Goal: Task Accomplishment & Management: Manage account settings

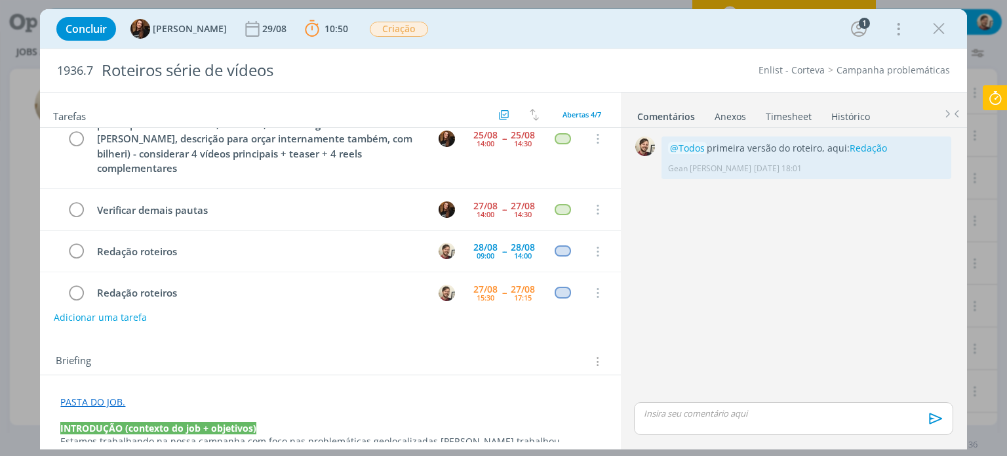
scroll to position [41, 0]
click at [940, 33] on icon "dialog" at bounding box center [939, 29] width 20 height 20
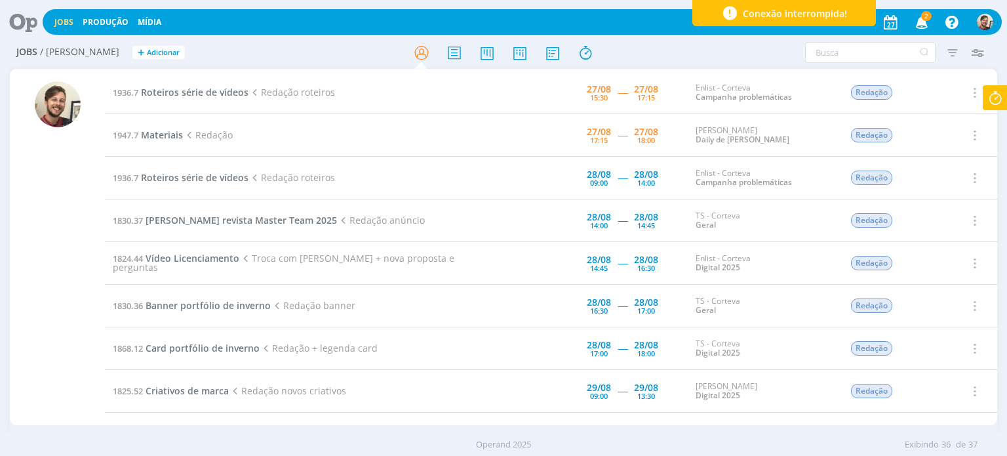
click at [921, 23] on icon "button" at bounding box center [922, 21] width 23 height 22
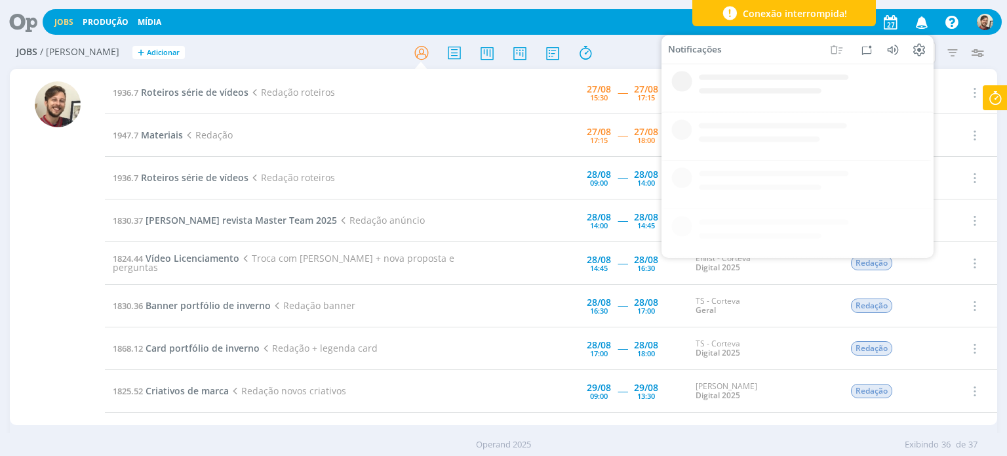
click at [921, 23] on icon "button" at bounding box center [922, 21] width 23 height 22
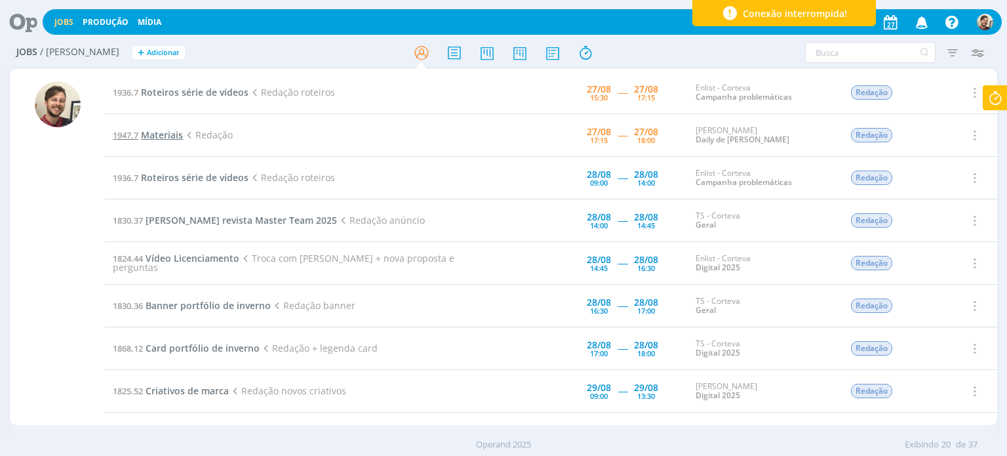
click at [168, 130] on span "Materiais" at bounding box center [162, 135] width 42 height 12
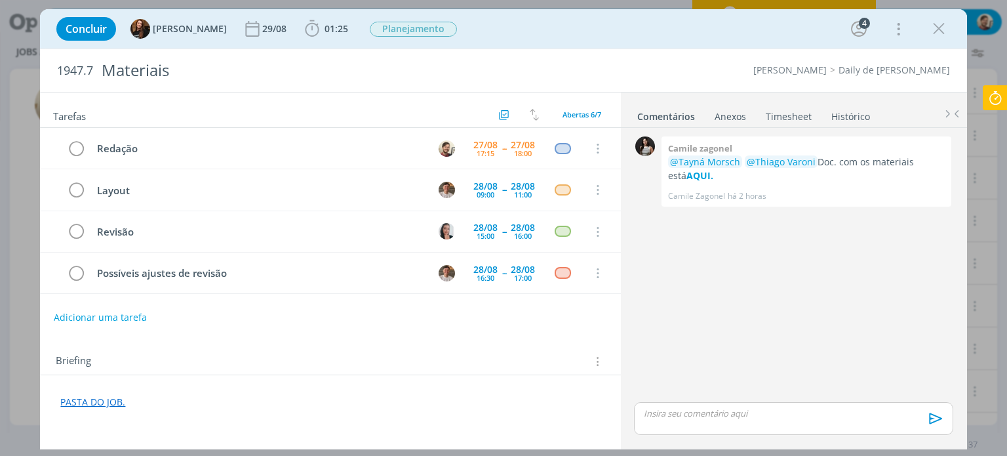
click at [993, 99] on icon at bounding box center [996, 98] width 24 height 26
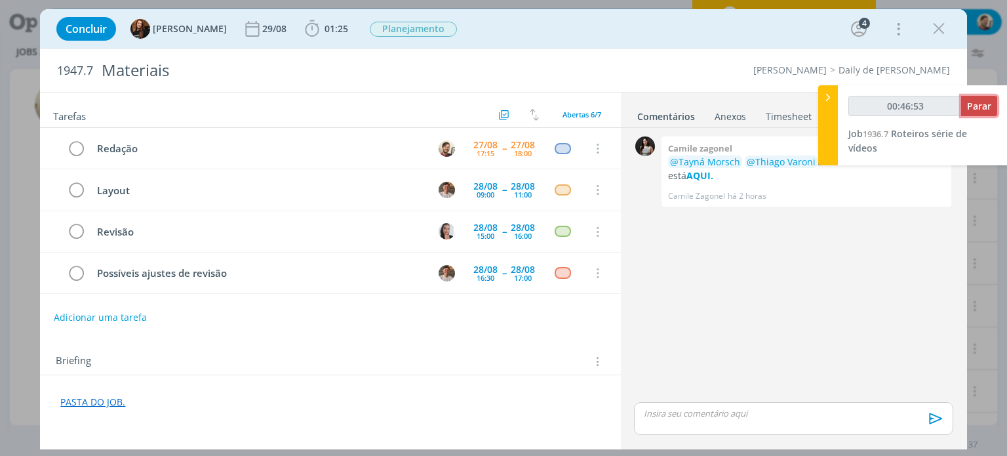
type input "00:46:54"
click at [978, 106] on span "Parar" at bounding box center [979, 106] width 24 height 12
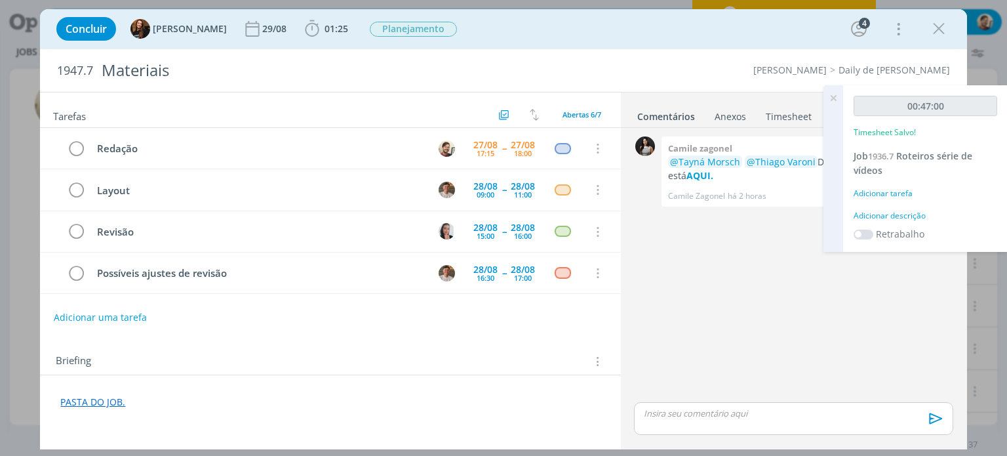
click at [906, 216] on div "Adicionar descrição" at bounding box center [926, 216] width 144 height 12
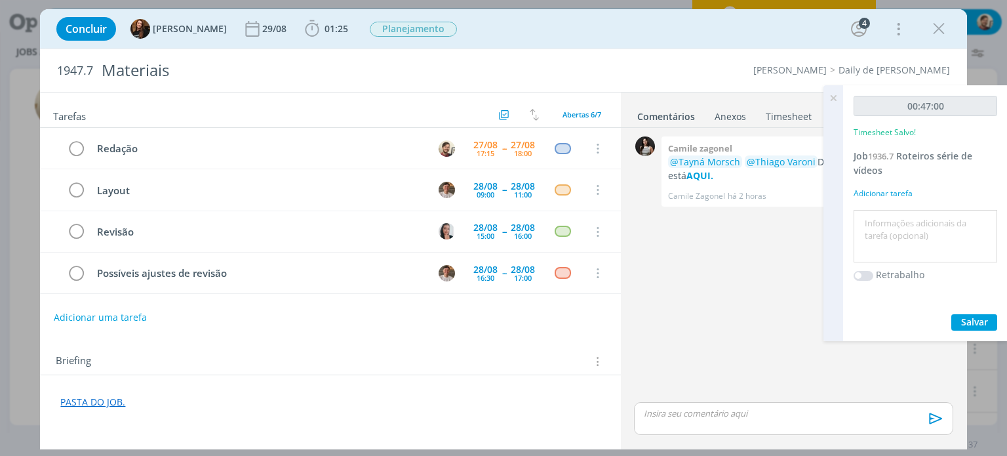
click at [913, 233] on textarea at bounding box center [925, 236] width 137 height 47
type textarea "redação"
click at [971, 322] on span "Salvar" at bounding box center [974, 321] width 27 height 12
click at [832, 95] on icon at bounding box center [834, 98] width 24 height 26
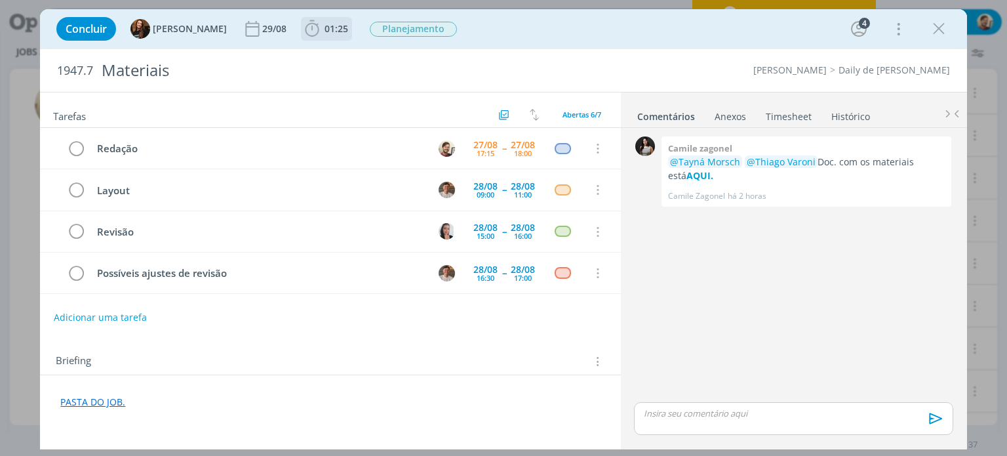
click at [335, 33] on span "01:25" at bounding box center [337, 28] width 24 height 12
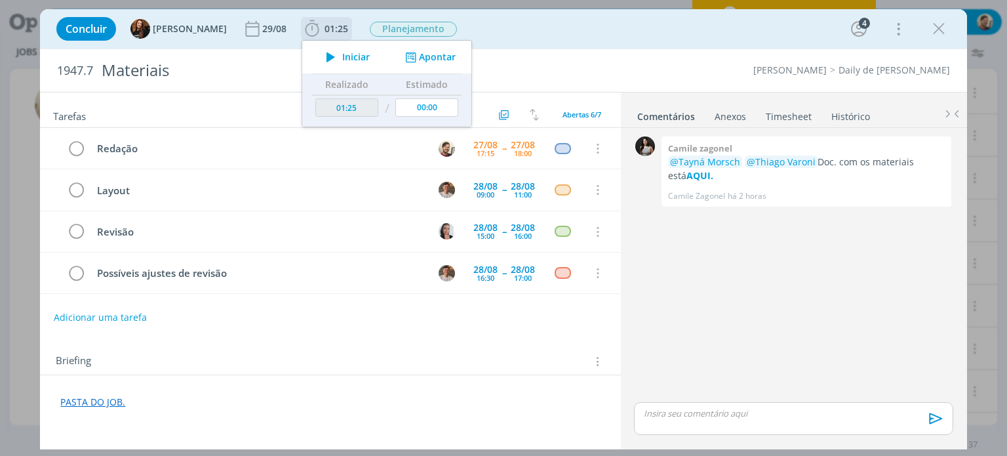
click at [342, 57] on span "Iniciar" at bounding box center [356, 56] width 28 height 9
click at [687, 174] on strong "AQUI." at bounding box center [700, 175] width 27 height 12
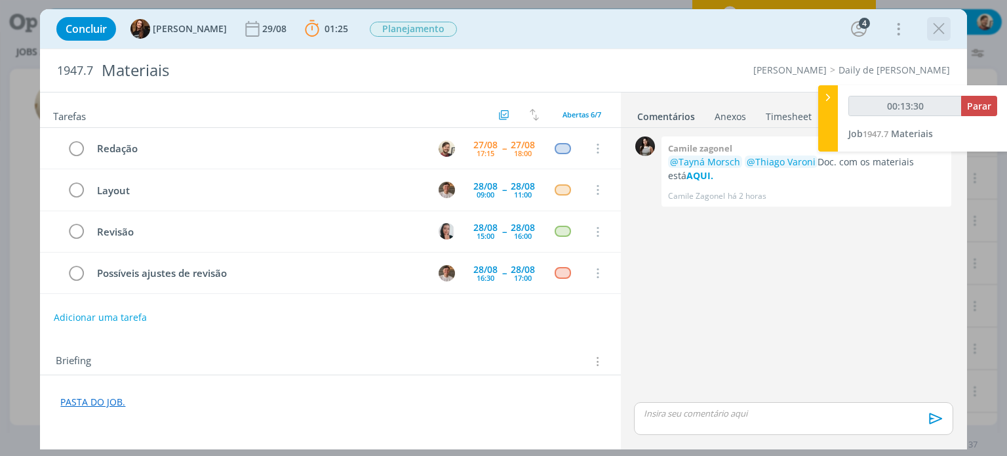
click at [936, 30] on icon "dialog" at bounding box center [939, 29] width 20 height 20
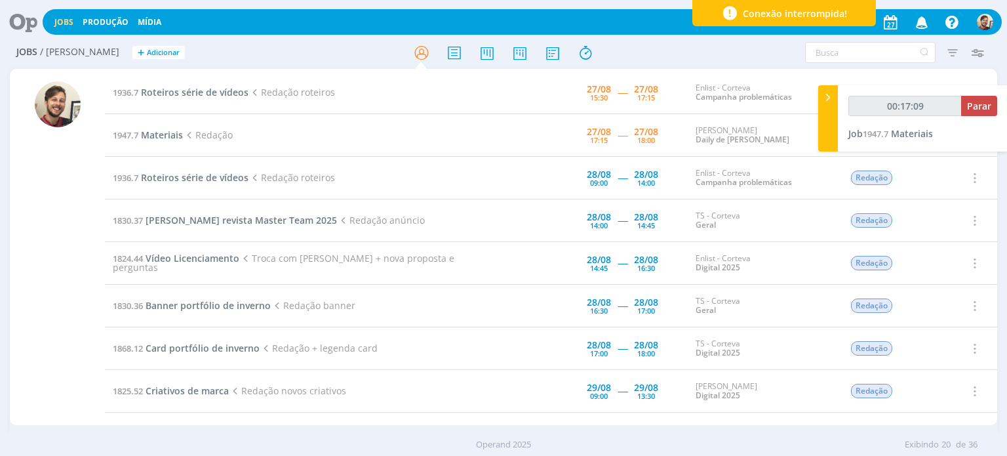
type input "00:17:10"
click at [975, 106] on span "Parar" at bounding box center [979, 106] width 24 height 12
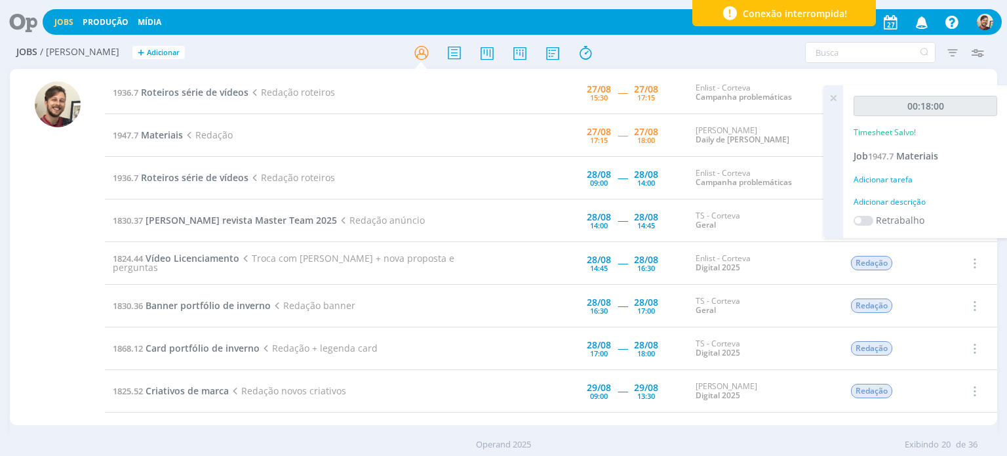
click at [918, 204] on div "Adicionar descrição" at bounding box center [926, 202] width 144 height 12
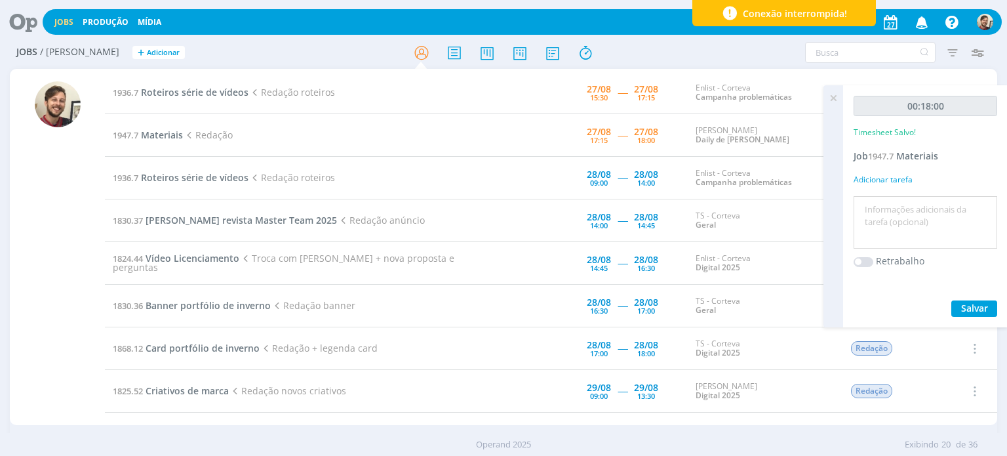
click at [918, 205] on textarea at bounding box center [925, 222] width 137 height 47
type textarea "redação"
click at [981, 309] on span "Salvar" at bounding box center [974, 308] width 27 height 12
click at [832, 99] on icon at bounding box center [834, 98] width 24 height 26
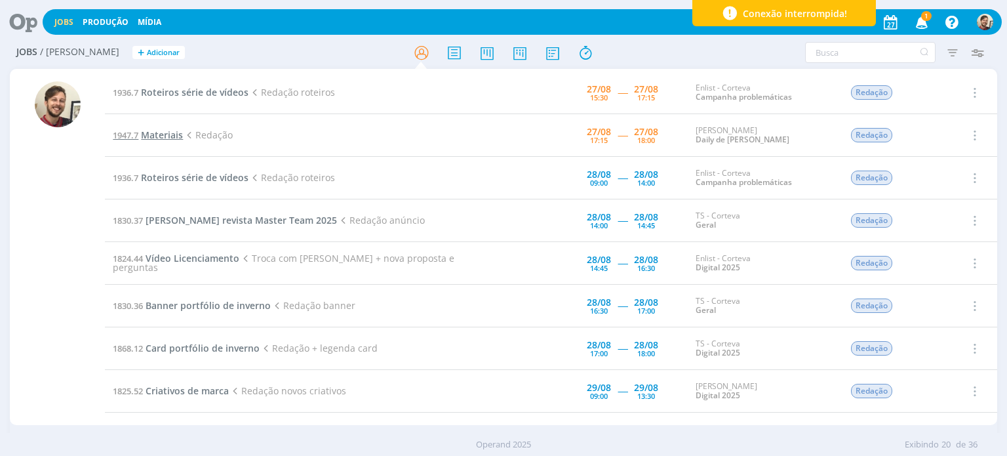
click at [166, 133] on span "Materiais" at bounding box center [162, 135] width 42 height 12
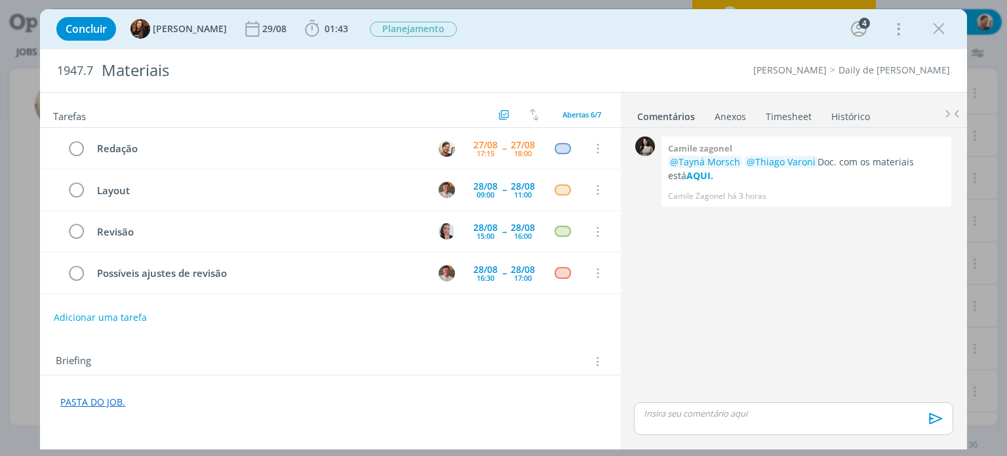
click at [674, 417] on p "dialog" at bounding box center [794, 413] width 298 height 12
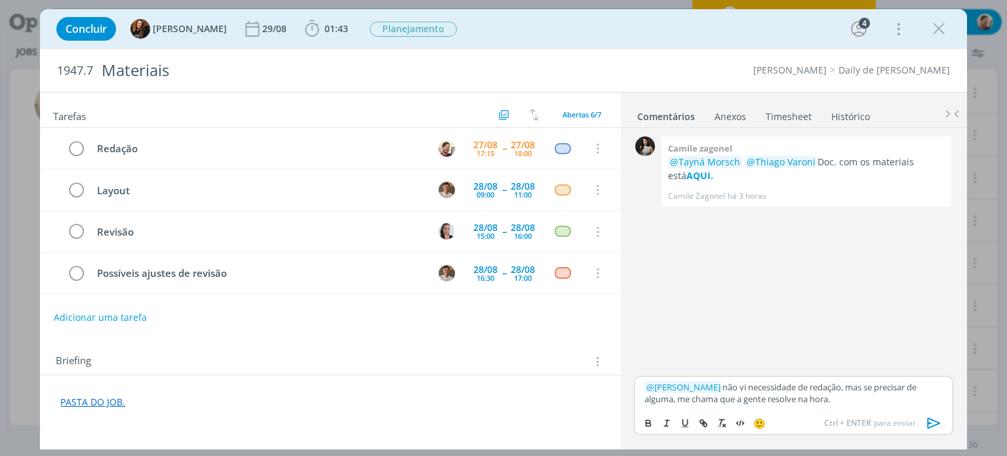
click at [934, 422] on icon "dialog" at bounding box center [935, 423] width 20 height 20
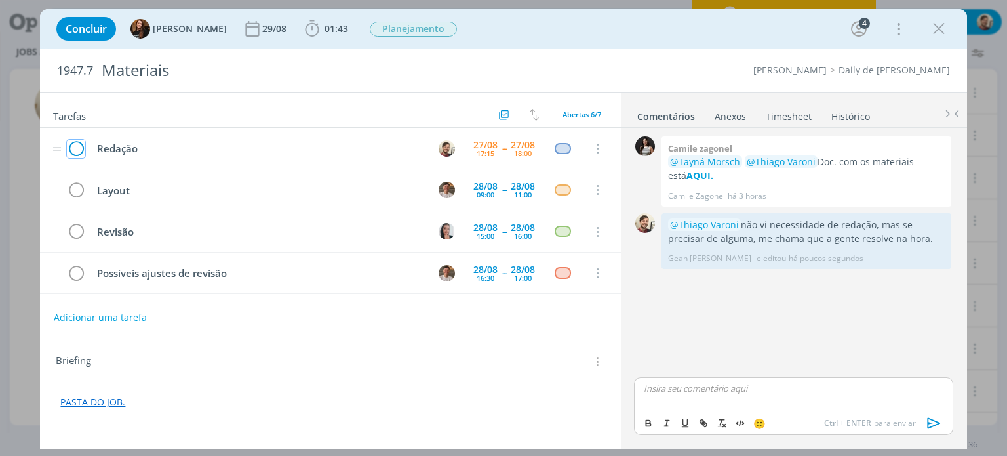
click at [72, 146] on icon "dialog" at bounding box center [76, 149] width 18 height 20
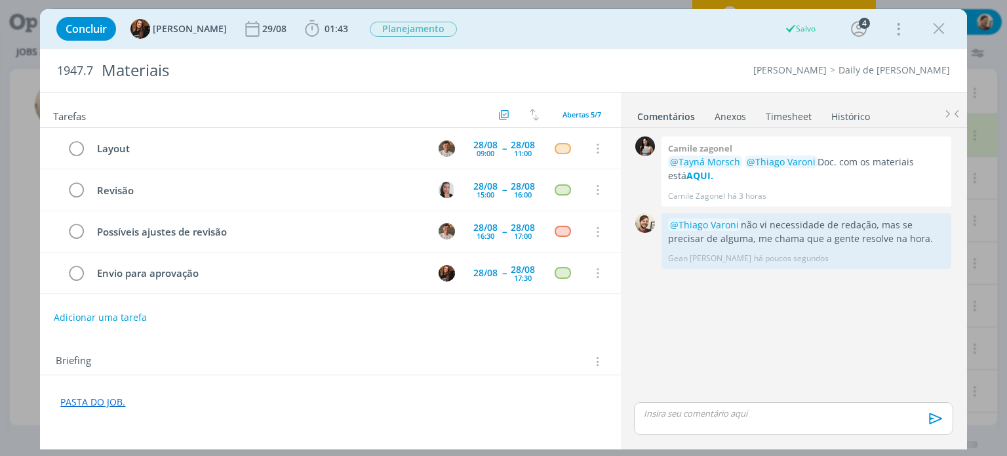
drag, startPoint x: 942, startPoint y: 33, endPoint x: 851, endPoint y: 71, distance: 98.8
click at [942, 33] on icon "dialog" at bounding box center [939, 29] width 20 height 20
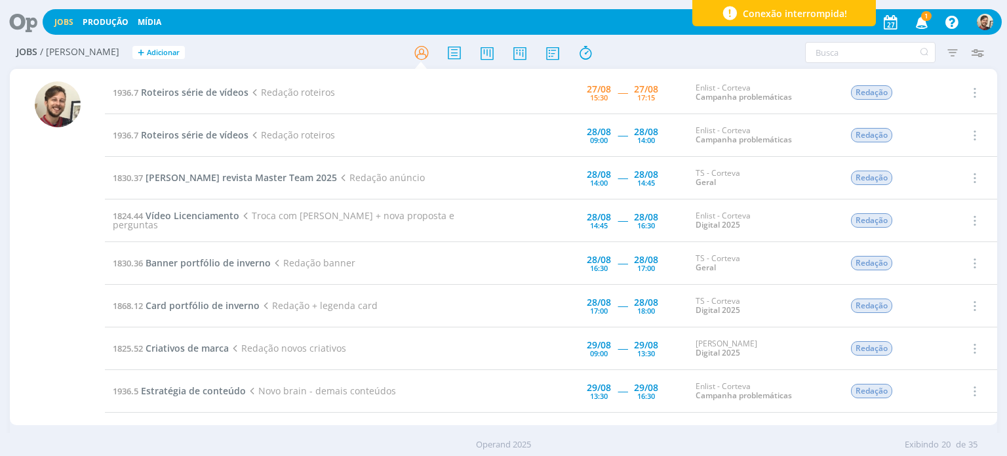
click at [922, 18] on icon "button" at bounding box center [922, 21] width 23 height 22
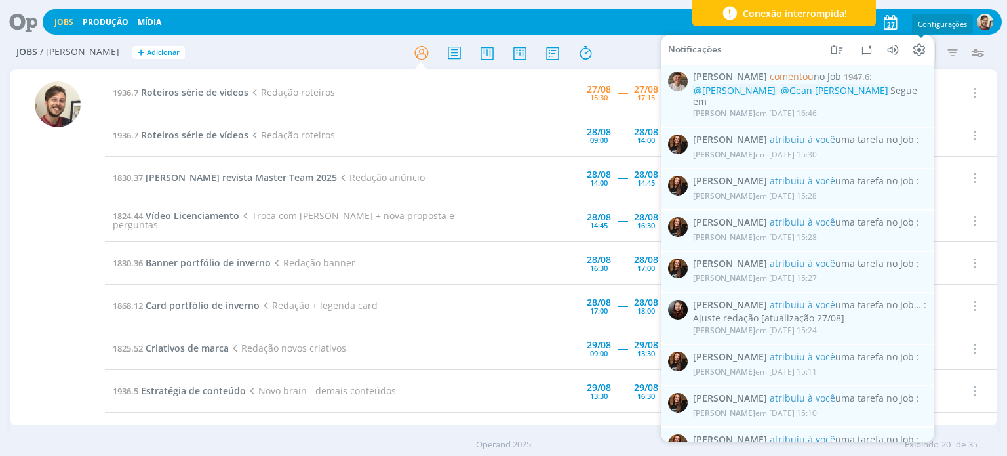
click at [925, 23] on span "Configurações" at bounding box center [942, 24] width 49 height 10
click at [911, 18] on icon "button" at bounding box center [922, 21] width 23 height 22
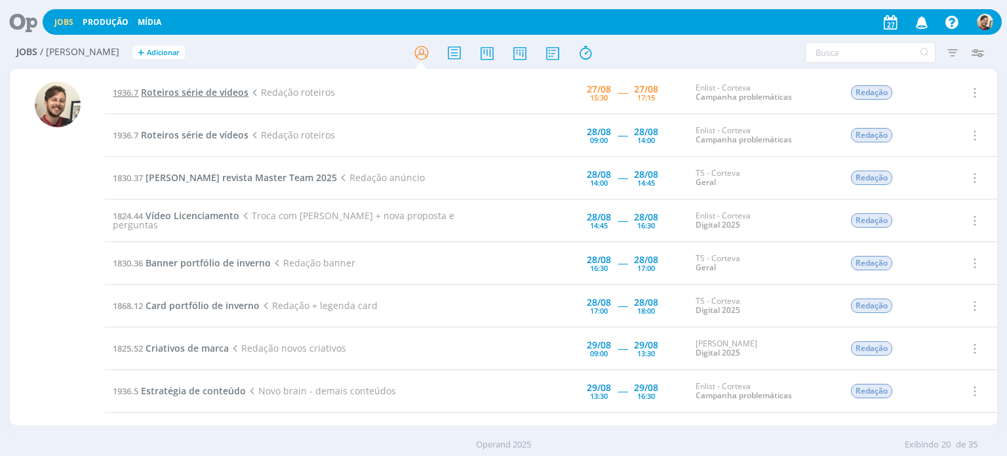
click at [193, 95] on span "Roteiros série de vídeos" at bounding box center [195, 92] width 108 height 12
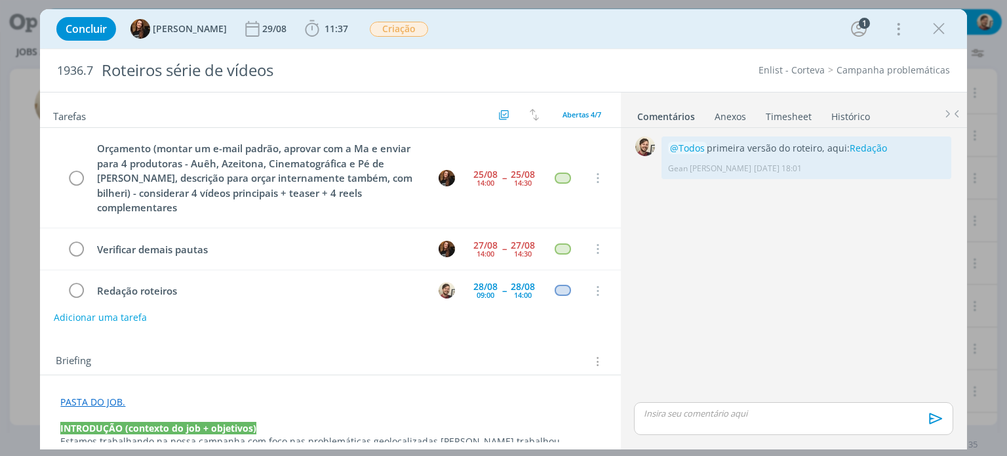
scroll to position [41, 0]
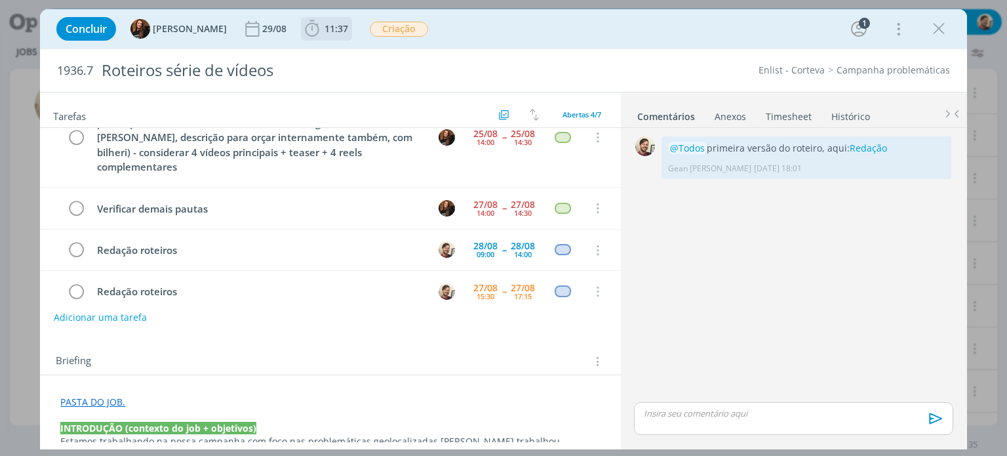
click at [325, 25] on span "11:37" at bounding box center [337, 28] width 24 height 12
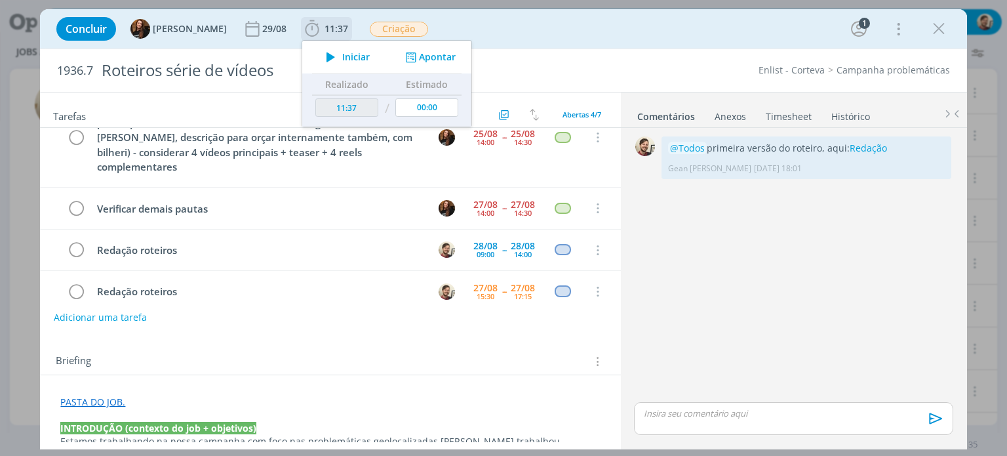
click at [342, 58] on span "Iniciar" at bounding box center [356, 56] width 28 height 9
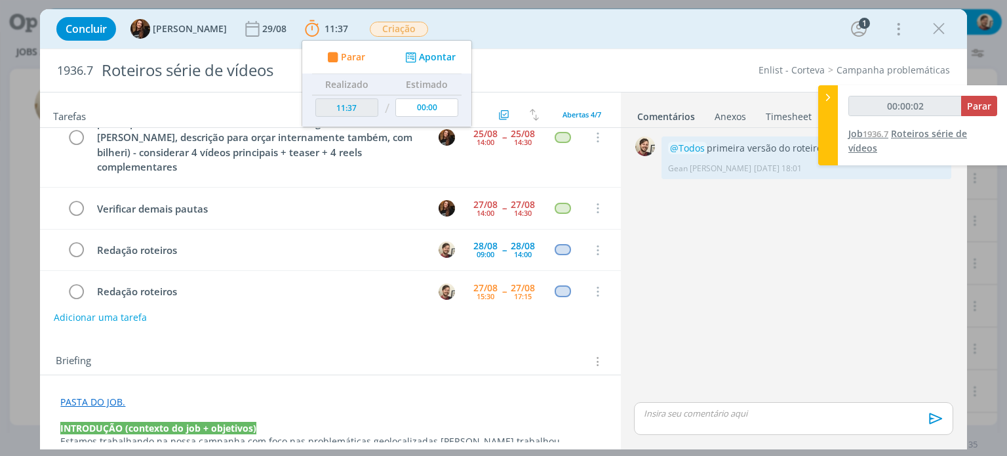
click at [866, 148] on div "00:00:02 Parar Job 1936.7 Roteiros série de vídeos" at bounding box center [923, 125] width 170 height 80
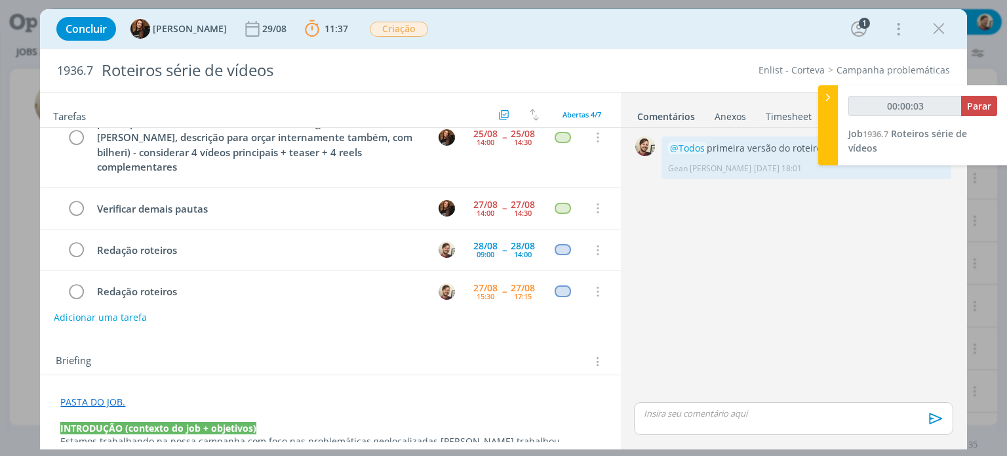
type input "00:00:04"
click at [831, 125] on div at bounding box center [828, 125] width 20 height 80
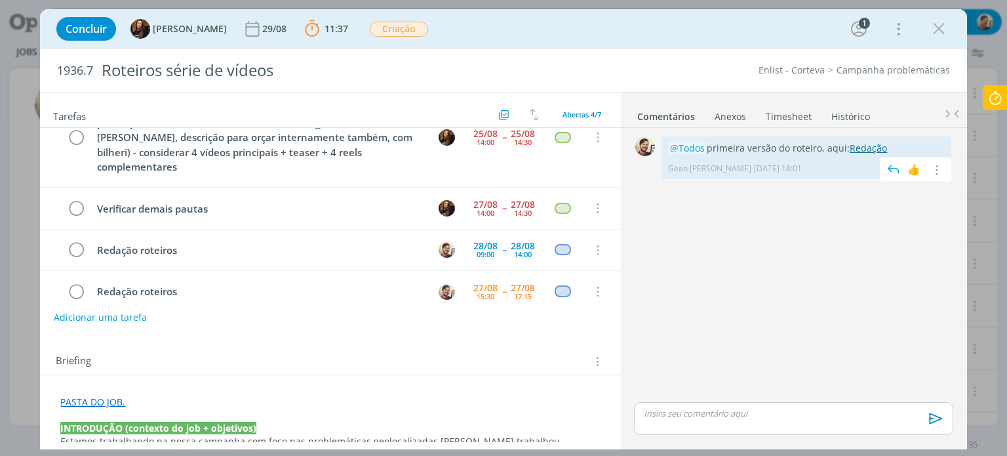
click at [855, 145] on link "Redação" at bounding box center [868, 148] width 37 height 12
click at [942, 27] on icon "dialog" at bounding box center [939, 29] width 20 height 20
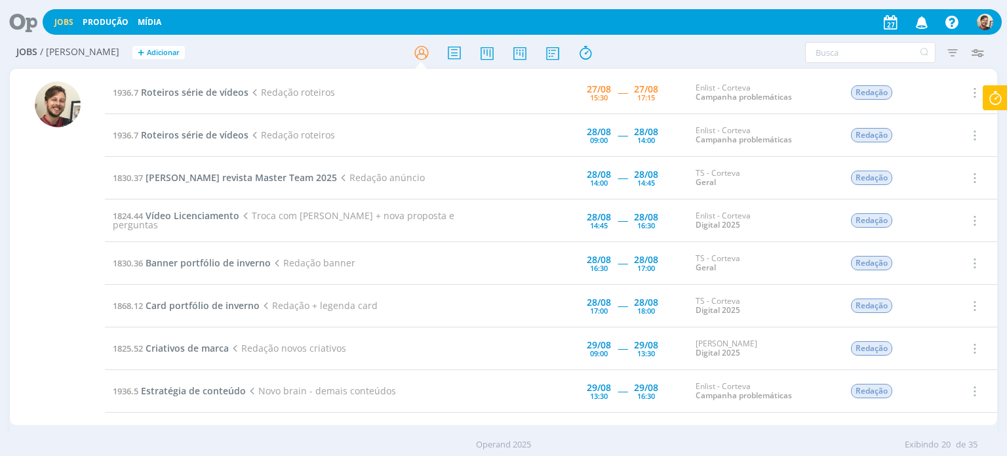
click at [28, 19] on icon at bounding box center [18, 22] width 27 height 26
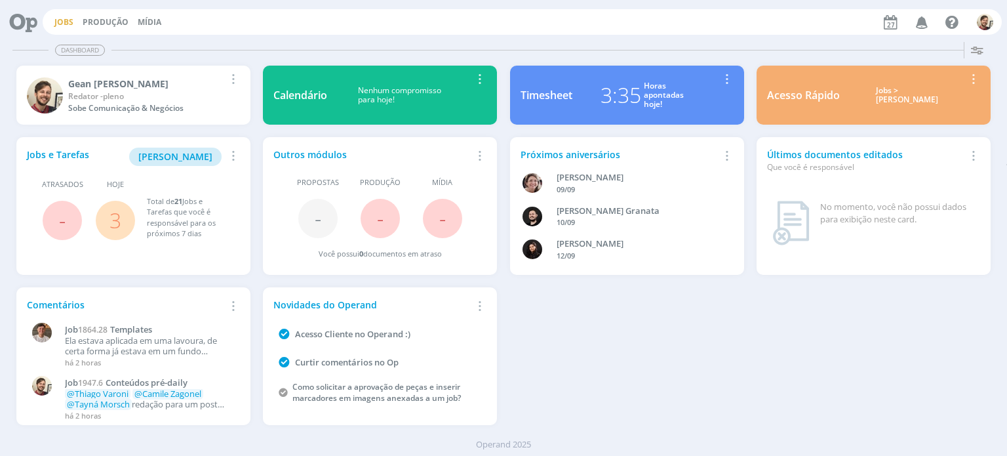
click at [63, 18] on link "Jobs" at bounding box center [63, 21] width 19 height 11
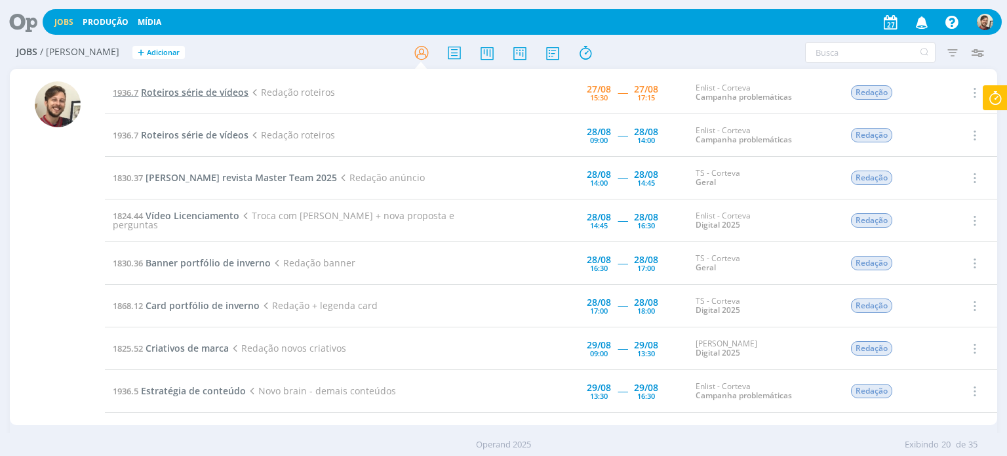
click at [194, 95] on span "Roteiros série de vídeos" at bounding box center [195, 92] width 108 height 12
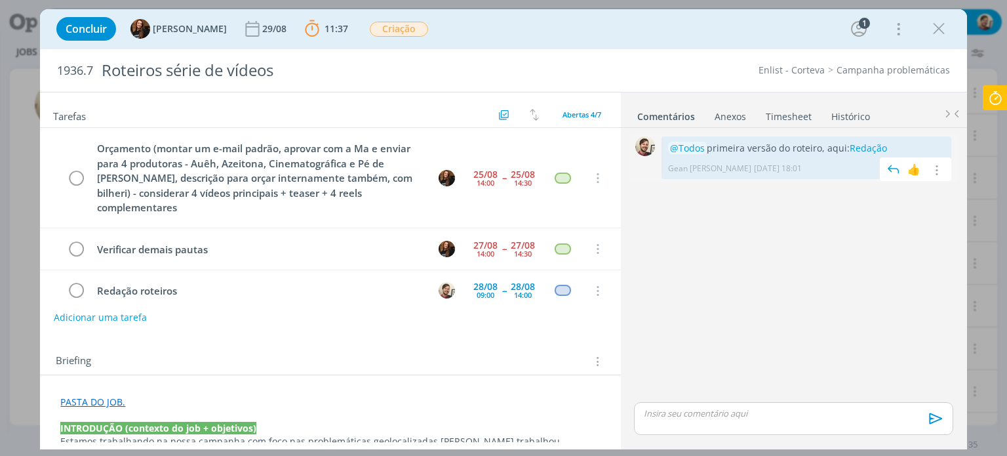
scroll to position [41, 0]
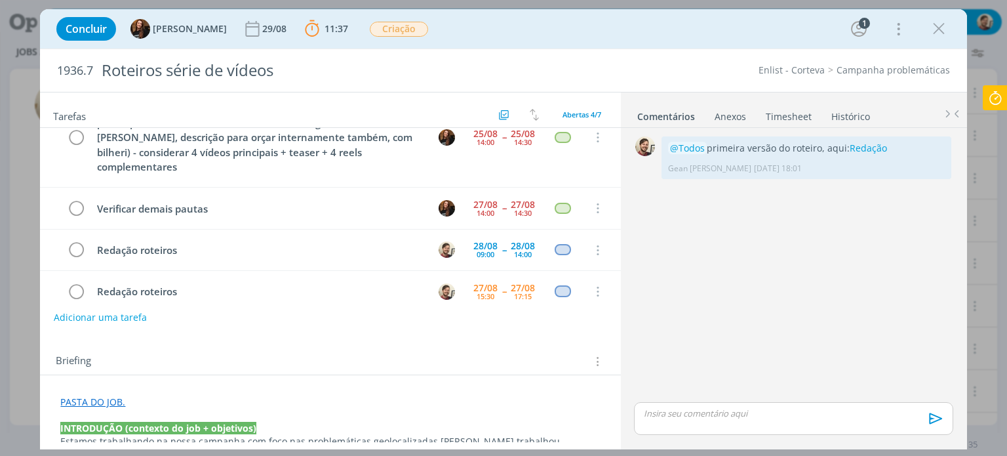
click at [784, 128] on div "0 @Todos primeira versão do roteiro, aqui: Redação Gean Paulo Naue 22/08 às 18:…" at bounding box center [793, 287] width 329 height 319
click at [784, 118] on link "Timesheet" at bounding box center [788, 113] width 47 height 19
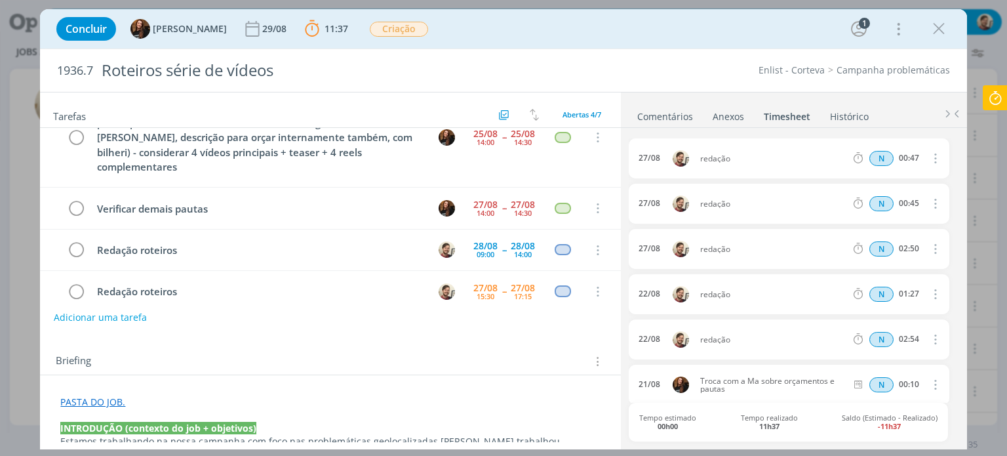
click at [675, 113] on link "Comentários" at bounding box center [665, 113] width 57 height 19
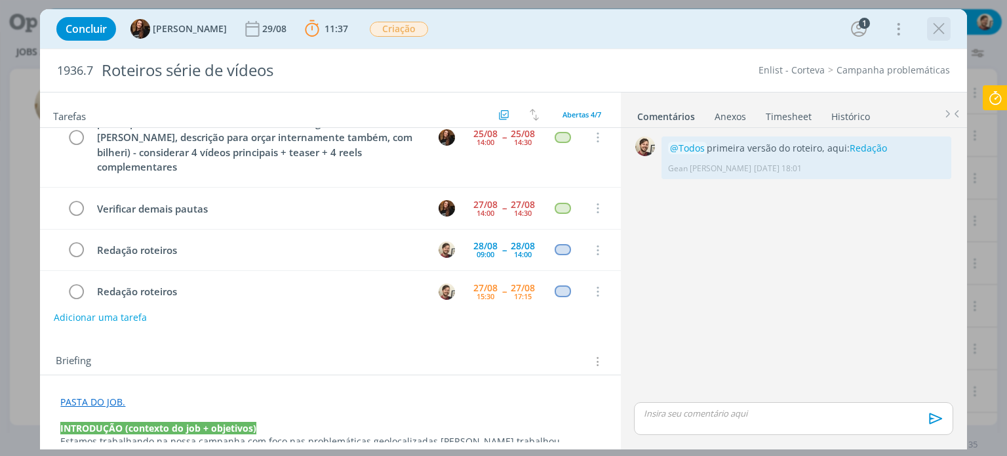
click at [937, 30] on icon "dialog" at bounding box center [939, 29] width 20 height 20
